Goal: Find specific page/section: Find specific page/section

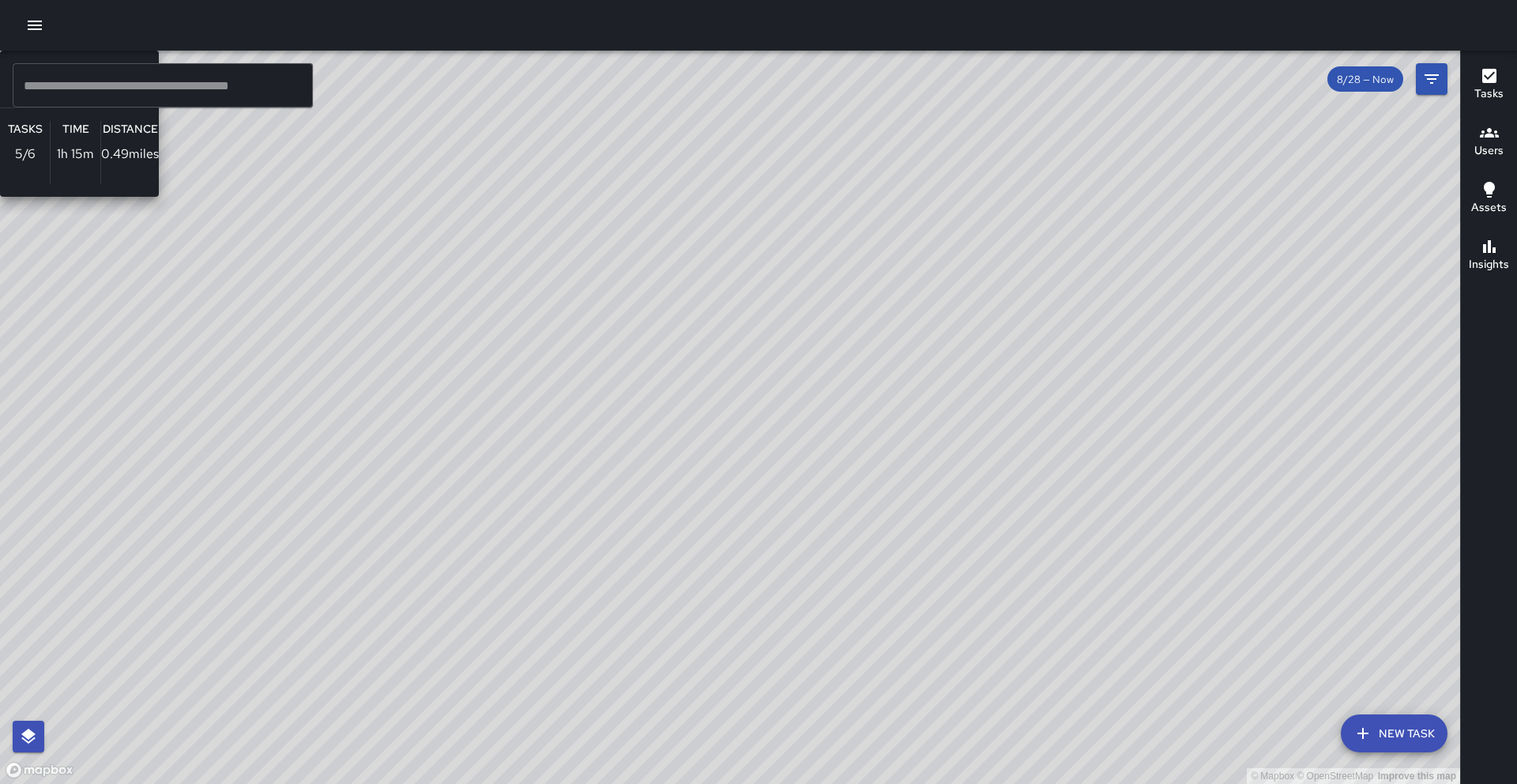
click at [433, 430] on div "© Mapbox © OpenStreetMap Improve this map CS [PERSON_NAME] Supervisor Tasks 5 /…" at bounding box center [730, 416] width 1460 height 733
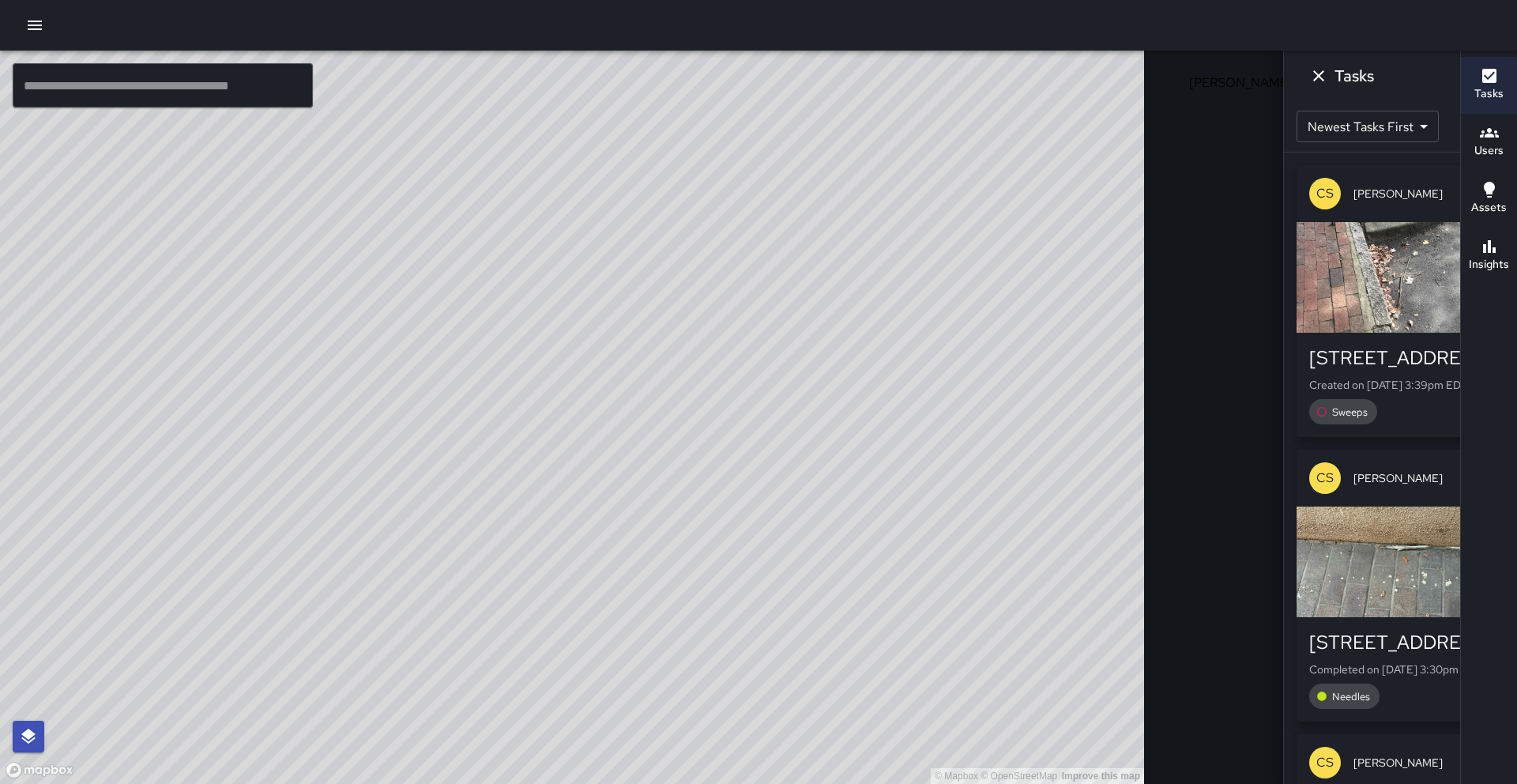
click at [1304, 82] on icon at bounding box center [1311, 77] width 16 height 16
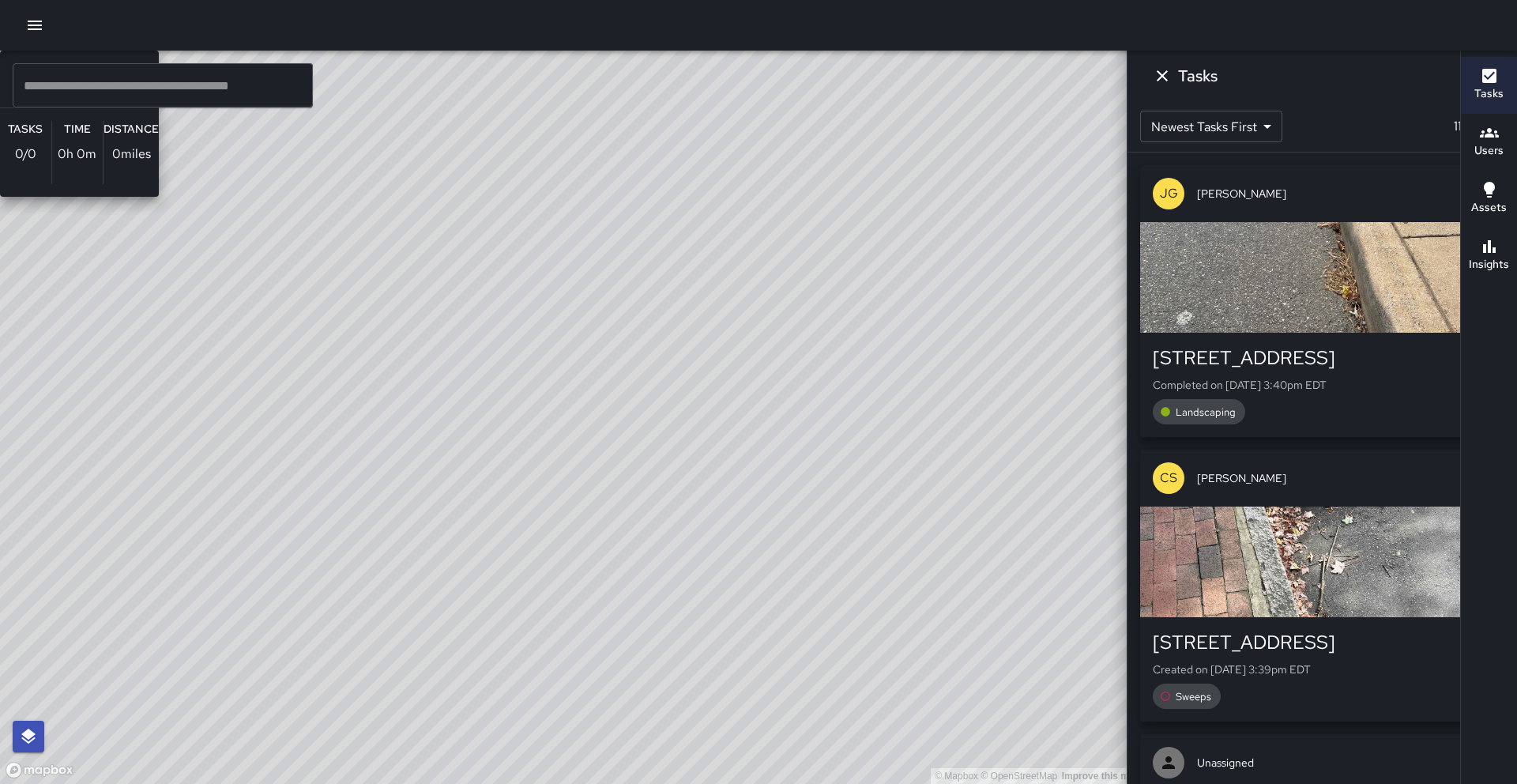
click at [439, 335] on div "© Mapbox © OpenStreetMap Improve this map AR [PERSON_NAME] Ambassador Tasks 0 /…" at bounding box center [572, 416] width 1145 height 733
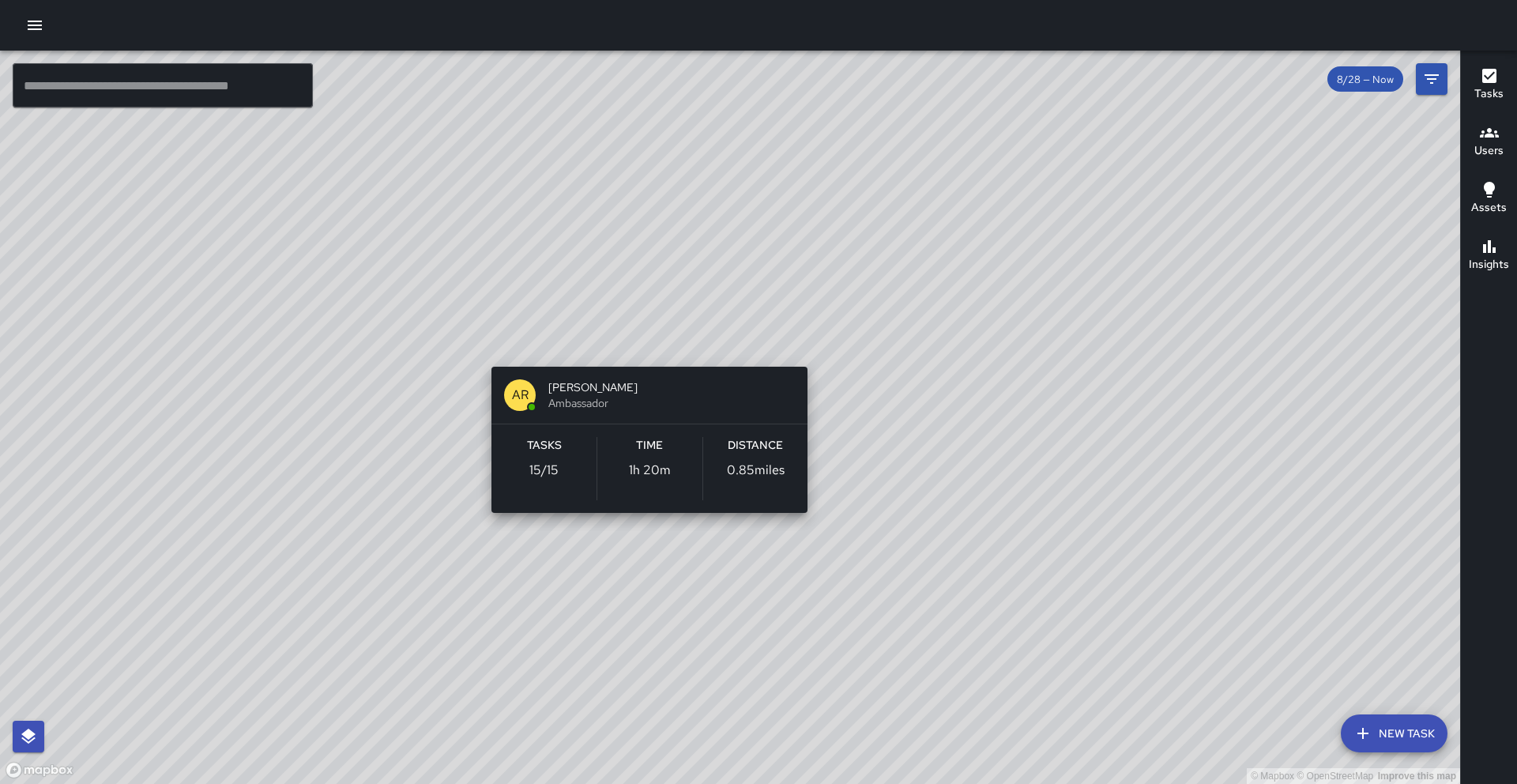
click at [649, 340] on div "© Mapbox © OpenStreetMap Improve this map AR ALFRED ROBINSON Ambassador Tasks 1…" at bounding box center [730, 416] width 1460 height 733
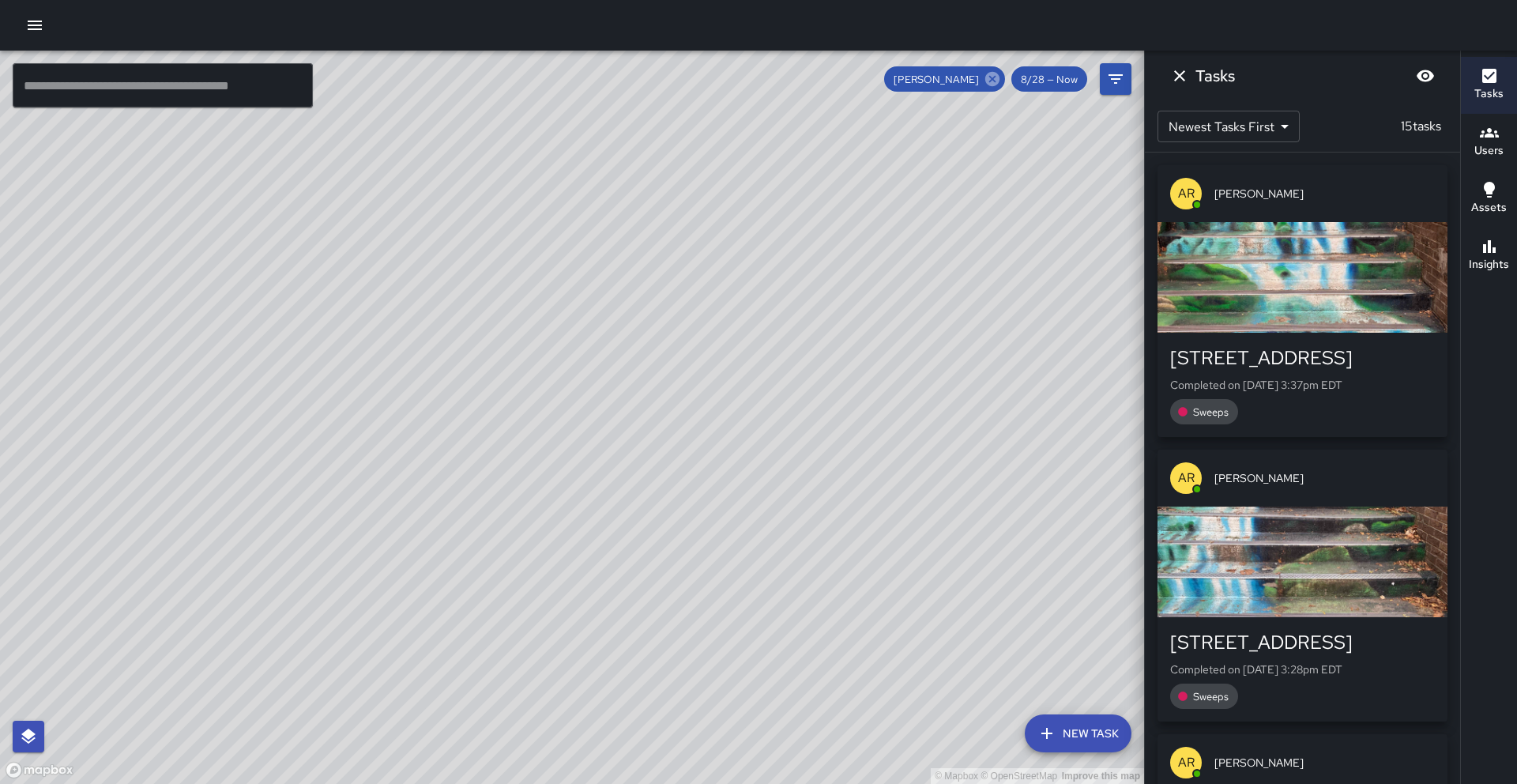
click at [992, 76] on icon at bounding box center [992, 79] width 18 height 18
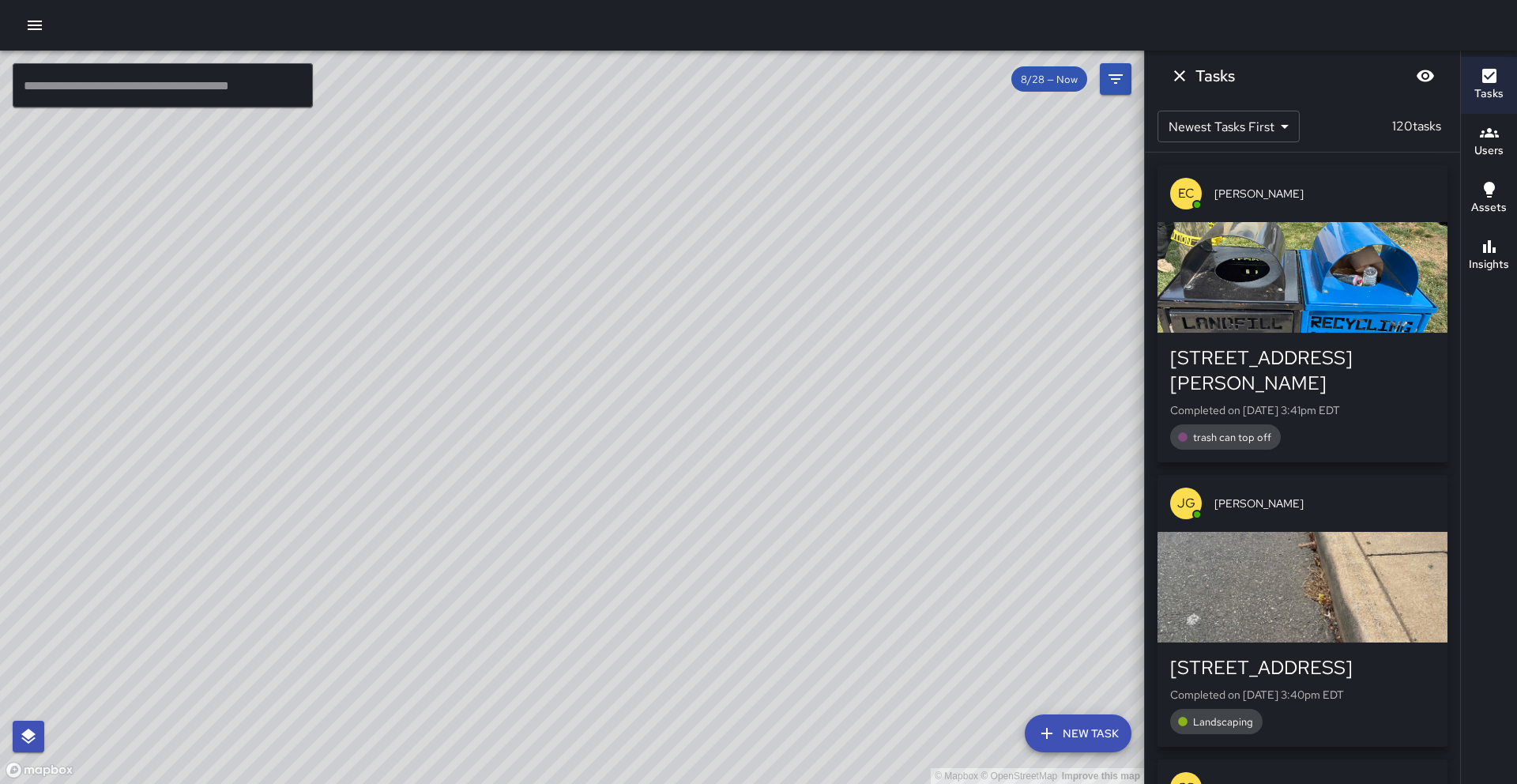
drag, startPoint x: 836, startPoint y: 273, endPoint x: 458, endPoint y: 323, distance: 381.3
click at [458, 323] on div "© Mapbox © OpenStreetMap Improve this map" at bounding box center [572, 416] width 1145 height 733
drag, startPoint x: 738, startPoint y: 372, endPoint x: 670, endPoint y: 485, distance: 131.9
click at [670, 485] on div "© Mapbox © OpenStreetMap Improve this map" at bounding box center [572, 416] width 1145 height 733
drag, startPoint x: 670, startPoint y: 485, endPoint x: 964, endPoint y: 150, distance: 445.7
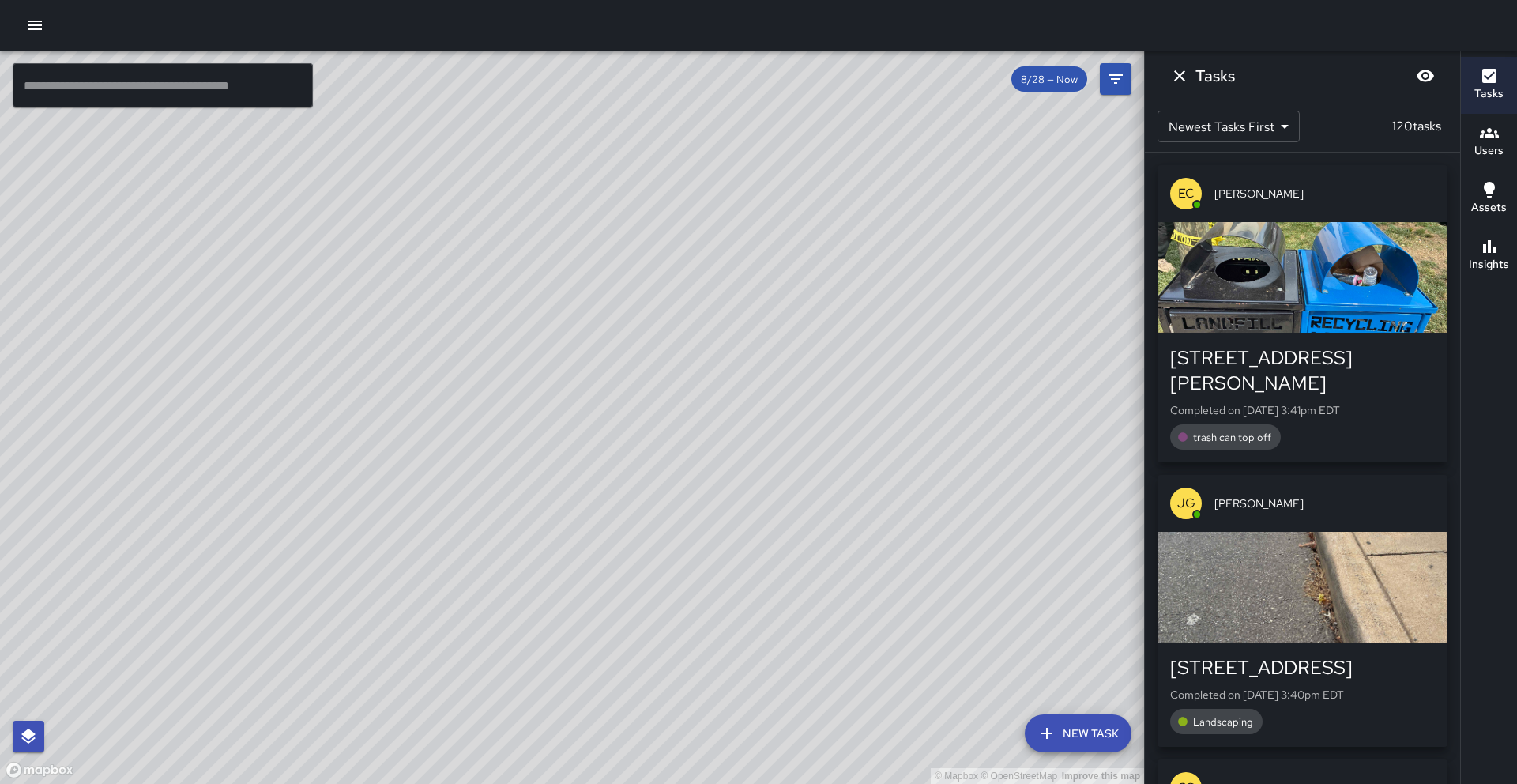
click at [964, 149] on div "© Mapbox © OpenStreetMap Improve this map" at bounding box center [572, 416] width 1145 height 733
drag, startPoint x: 543, startPoint y: 423, endPoint x: 792, endPoint y: 462, distance: 252.0
click at [787, 466] on div "© Mapbox © OpenStreetMap Improve this map" at bounding box center [572, 416] width 1145 height 733
